Goal: Task Accomplishment & Management: Use online tool/utility

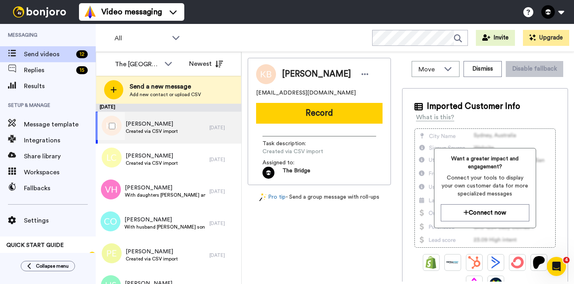
click at [136, 131] on span "Created via CSV import" at bounding box center [152, 131] width 52 height 6
click at [548, 12] on button at bounding box center [552, 12] width 30 height 18
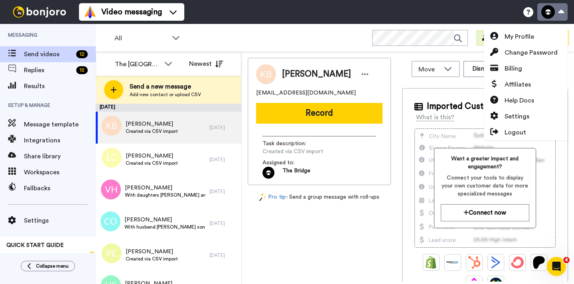
click at [548, 12] on button at bounding box center [552, 12] width 30 height 18
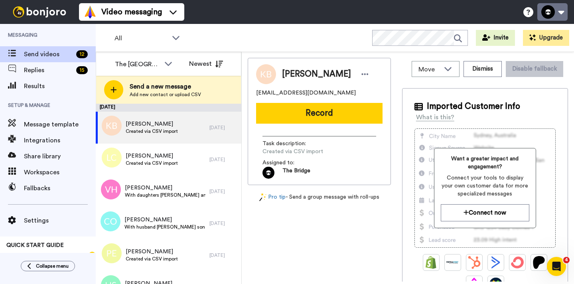
click at [548, 14] on button at bounding box center [552, 12] width 30 height 18
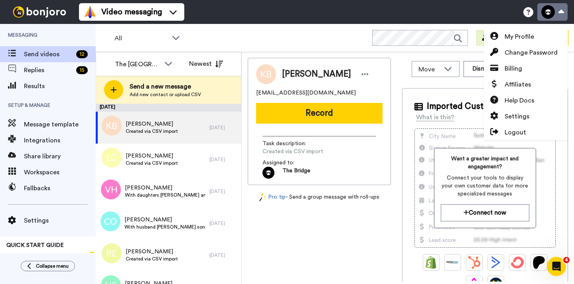
click at [548, 14] on button at bounding box center [552, 12] width 30 height 18
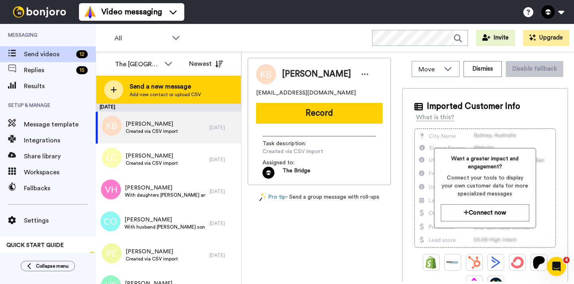
click at [168, 88] on span "Send a new message" at bounding box center [165, 87] width 71 height 10
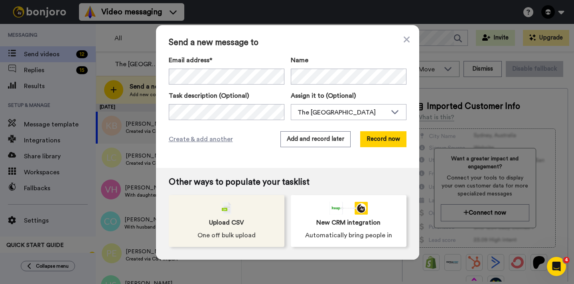
click at [218, 218] on span "Upload CSV" at bounding box center [226, 223] width 35 height 10
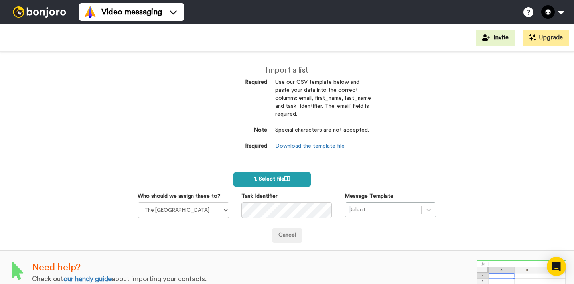
click at [254, 181] on span "1. Select file" at bounding box center [272, 179] width 36 height 6
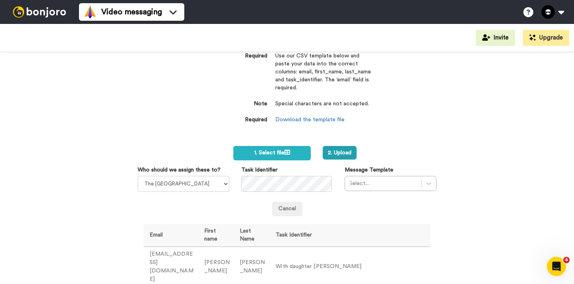
scroll to position [126, 0]
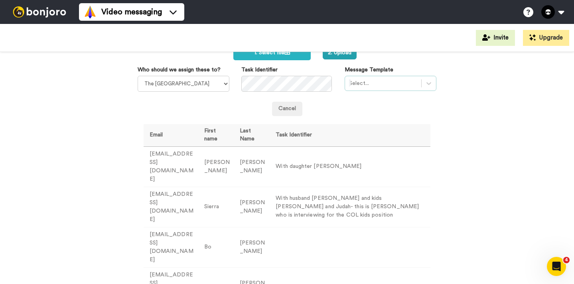
click at [377, 79] on div at bounding box center [383, 84] width 68 height 10
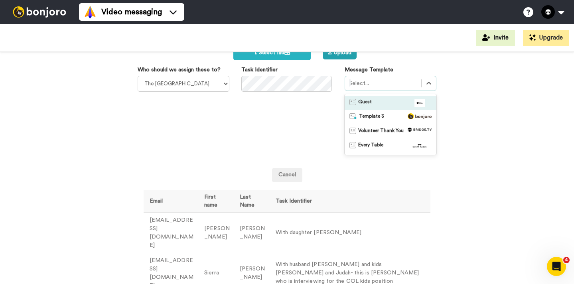
click at [368, 103] on div "Guest" at bounding box center [390, 103] width 82 height 8
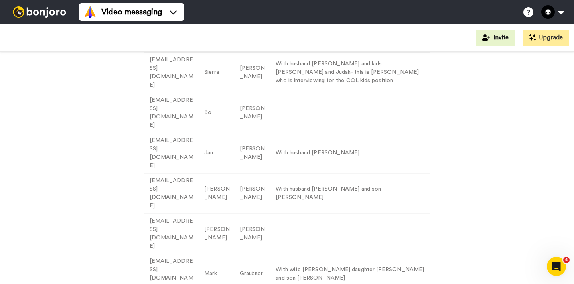
scroll to position [0, 0]
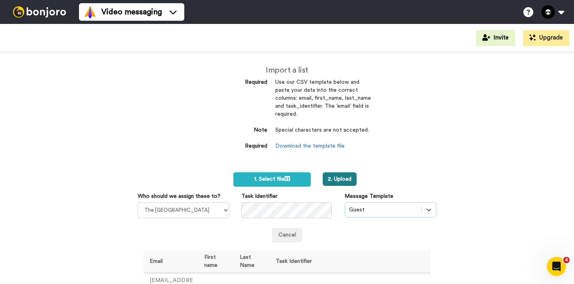
click at [331, 177] on button "2. Upload" at bounding box center [340, 179] width 34 height 14
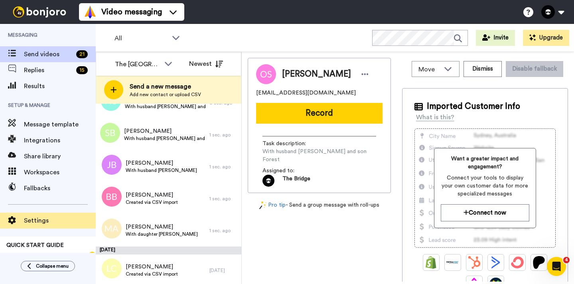
scroll to position [191, 0]
